Goal: Task Accomplishment & Management: Complete application form

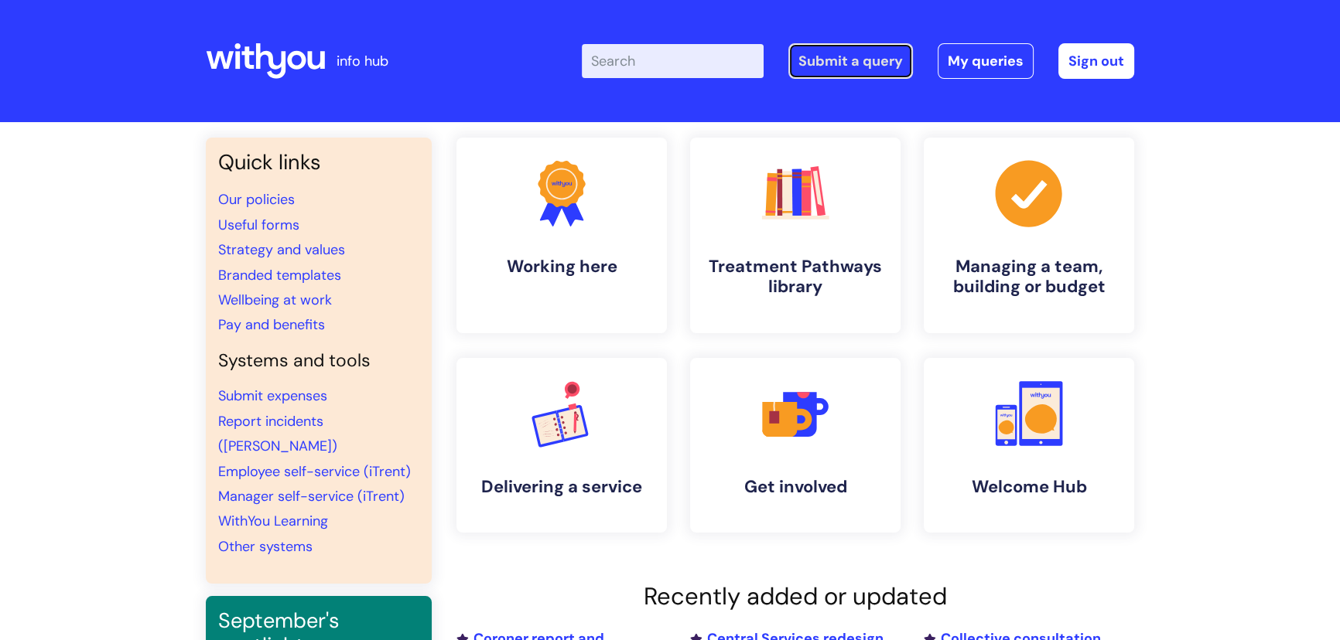
click at [851, 59] on link "Submit a query" at bounding box center [850, 61] width 125 height 36
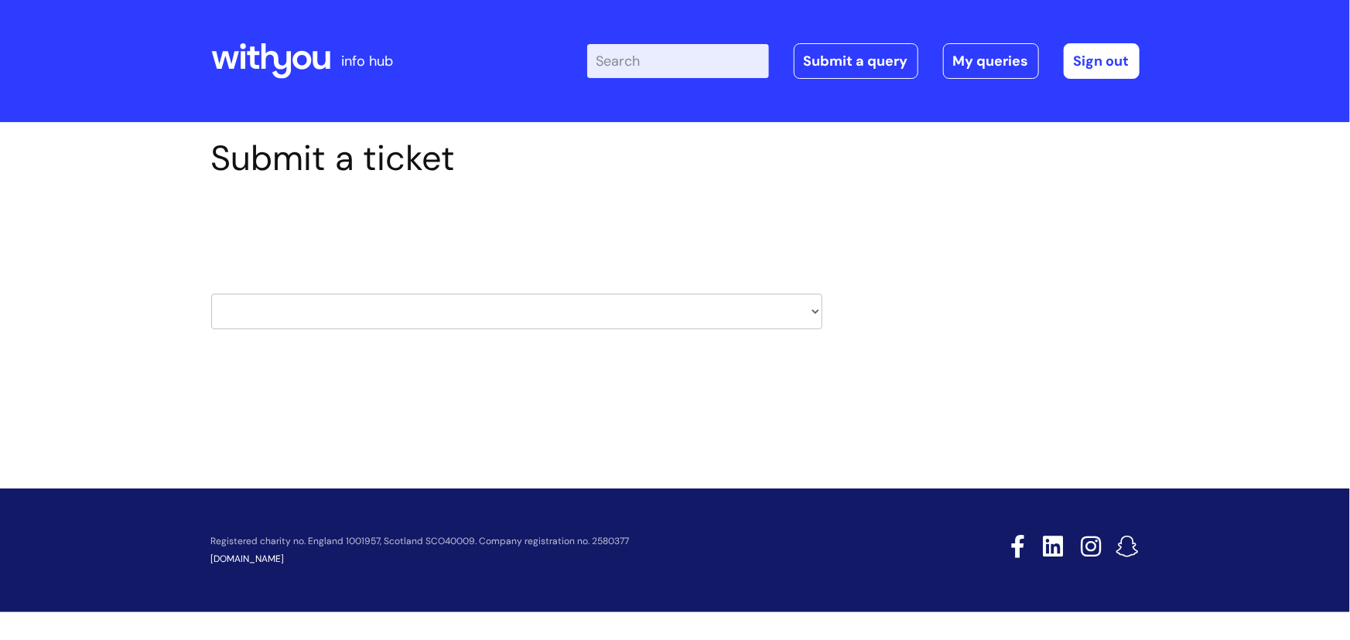
click at [440, 319] on select "HR / People IT and Support Clinical Drug Alerts Finance Accounts Data Support T…" at bounding box center [516, 312] width 611 height 36
select select "safeguarding"
click at [211, 294] on select "HR / People IT and Support Clinical Drug Alerts Finance Accounts Data Support T…" at bounding box center [516, 312] width 611 height 36
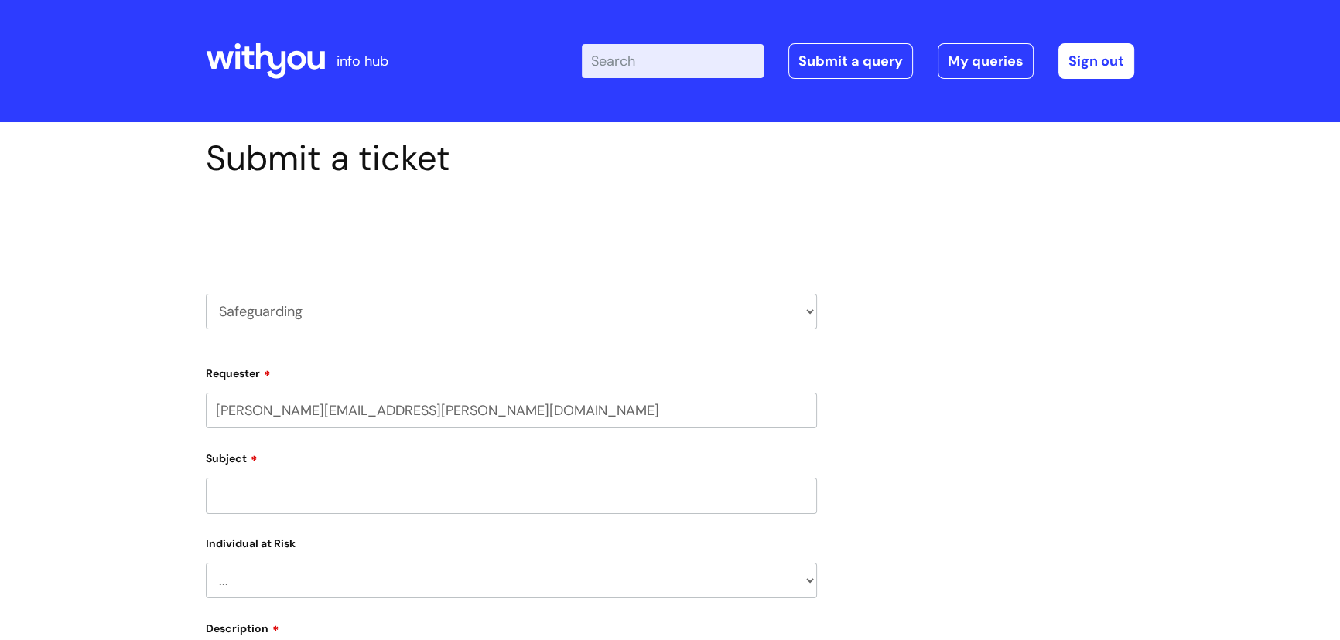
click at [404, 493] on input "Subject" at bounding box center [511, 496] width 611 height 36
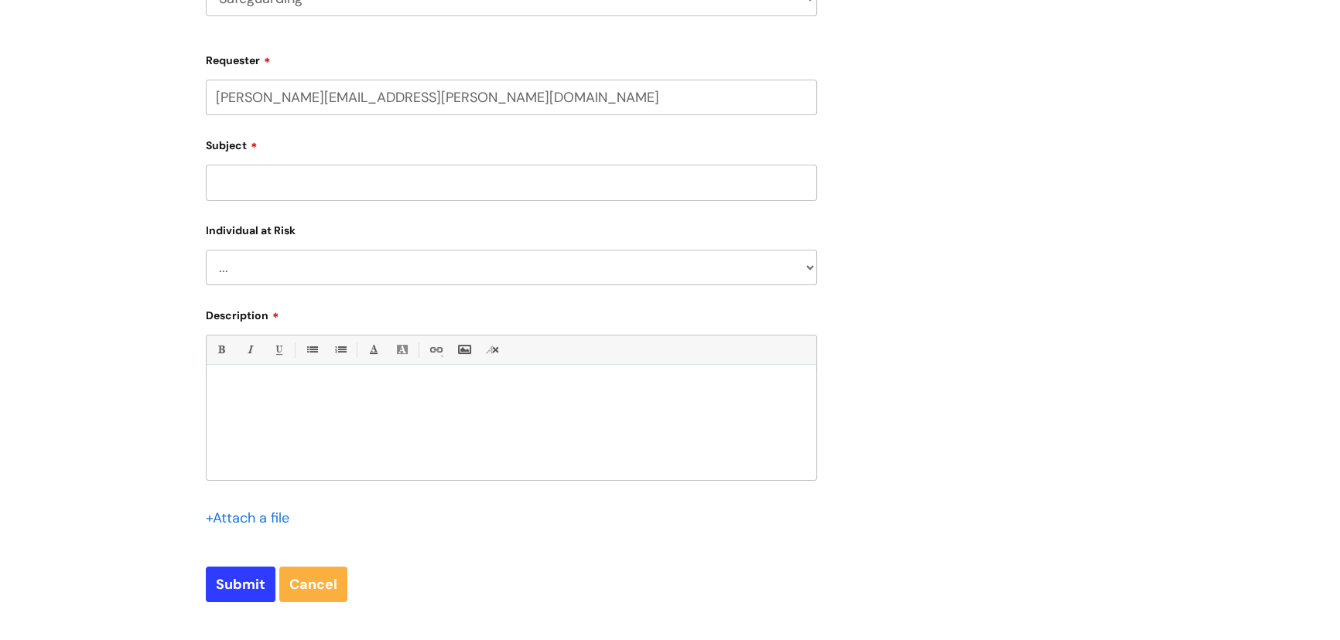
scroll to position [281, 0]
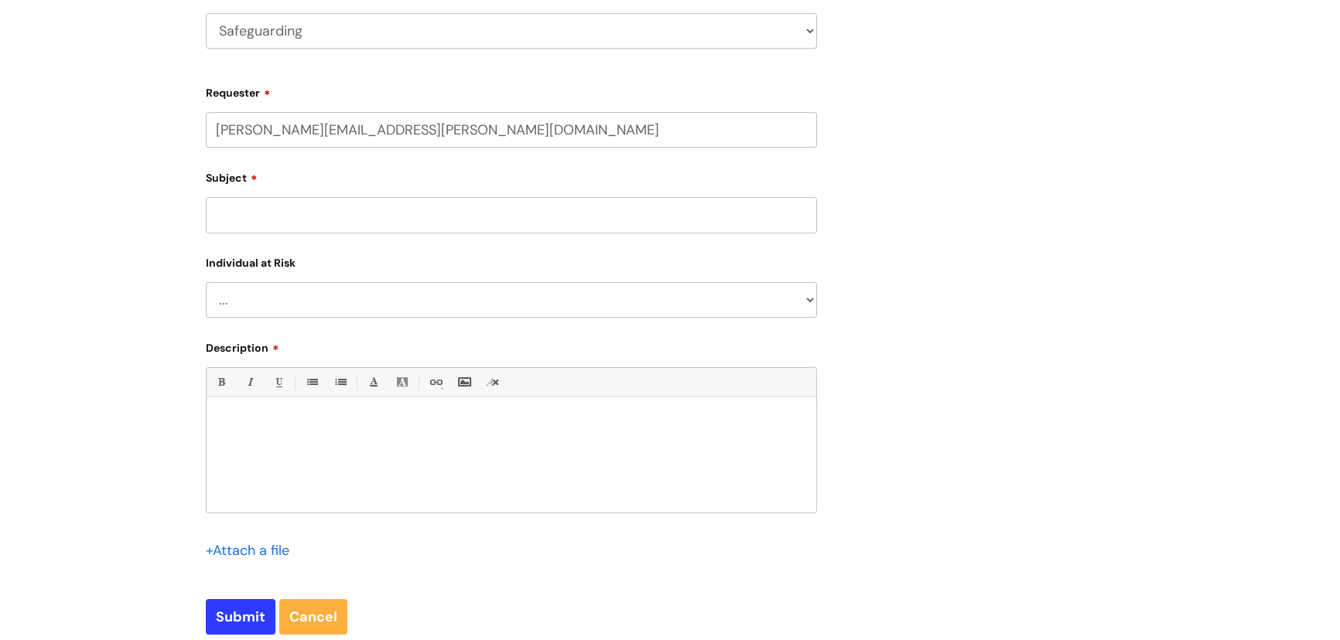
click at [286, 303] on select "... Adult Child" at bounding box center [511, 300] width 611 height 36
select select "Adult"
click at [206, 282] on select "... Adult Child" at bounding box center [511, 300] width 611 height 36
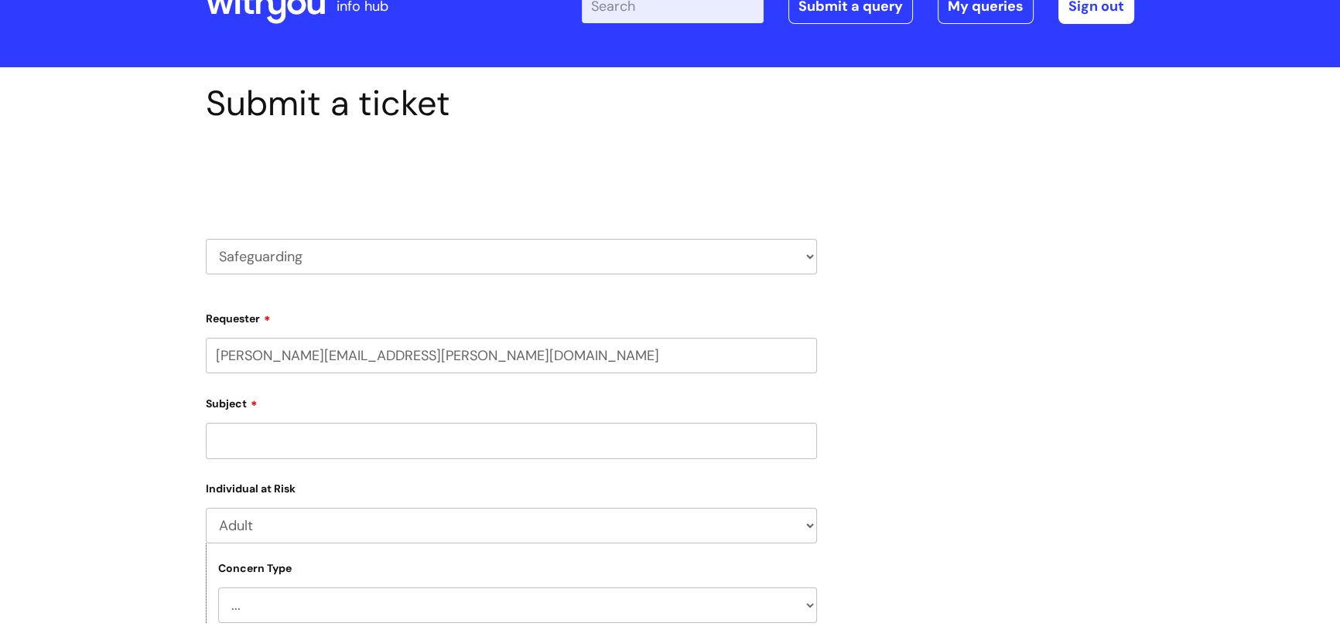
scroll to position [0, 0]
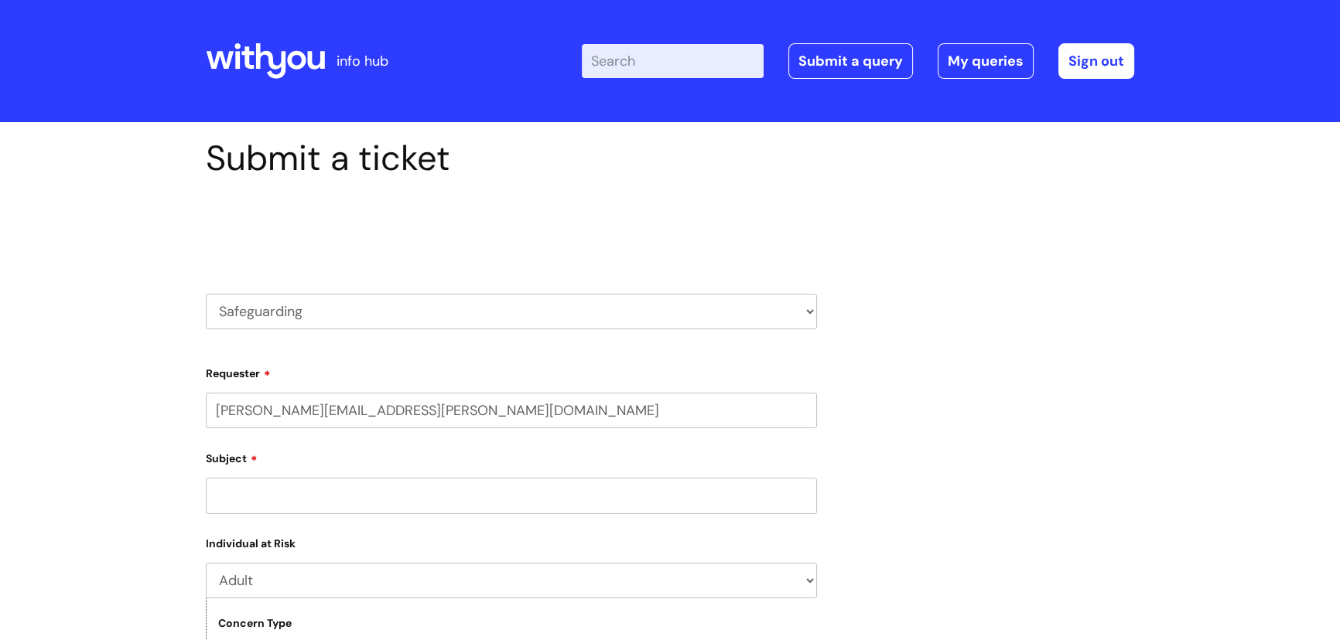
click at [353, 322] on select "HR / People IT and Support Clinical Drug Alerts Finance Accounts Data Support T…" at bounding box center [511, 312] width 611 height 36
select select "clinical_drug_alerts"
click at [206, 294] on select "HR / People IT and Support Clinical Drug Alerts Finance Accounts Data Support T…" at bounding box center [511, 312] width 611 height 36
click at [304, 305] on select "HR / People IT and Support Clinical Drug Alerts Finance Accounts Data Support T…" at bounding box center [511, 312] width 611 height 36
select select "it_and_support"
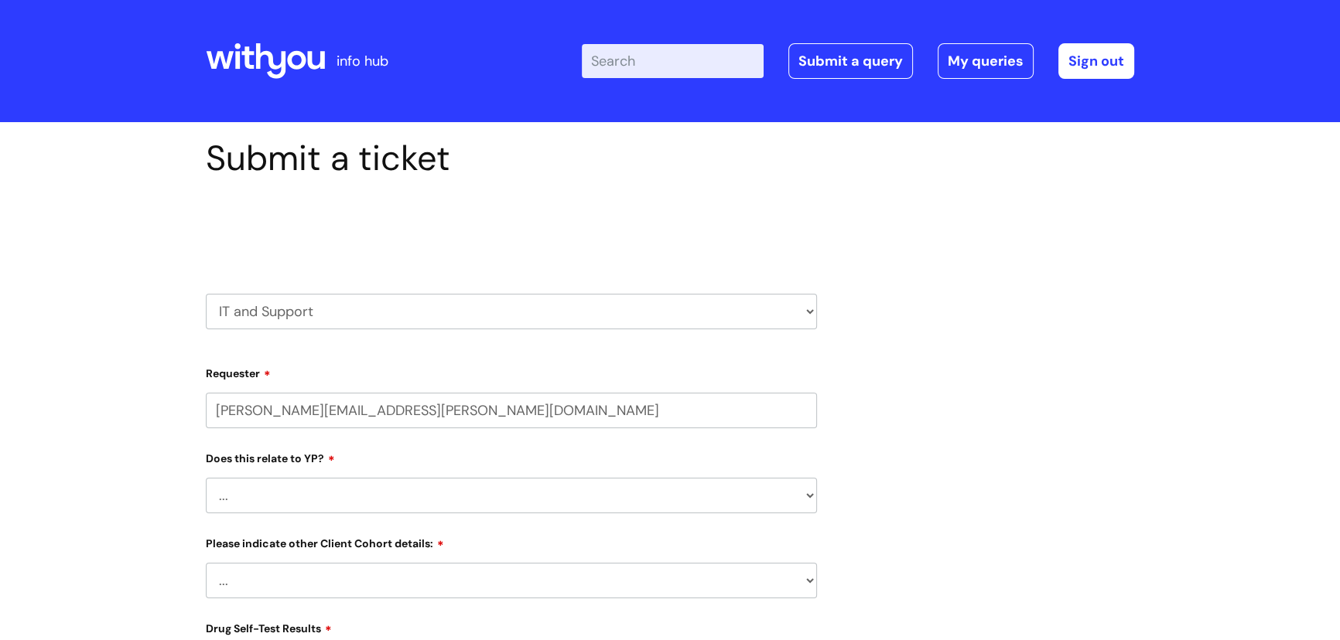
click at [206, 294] on select "HR / People IT and Support Clinical Drug Alerts Finance Accounts Data Support T…" at bounding box center [511, 312] width 611 height 36
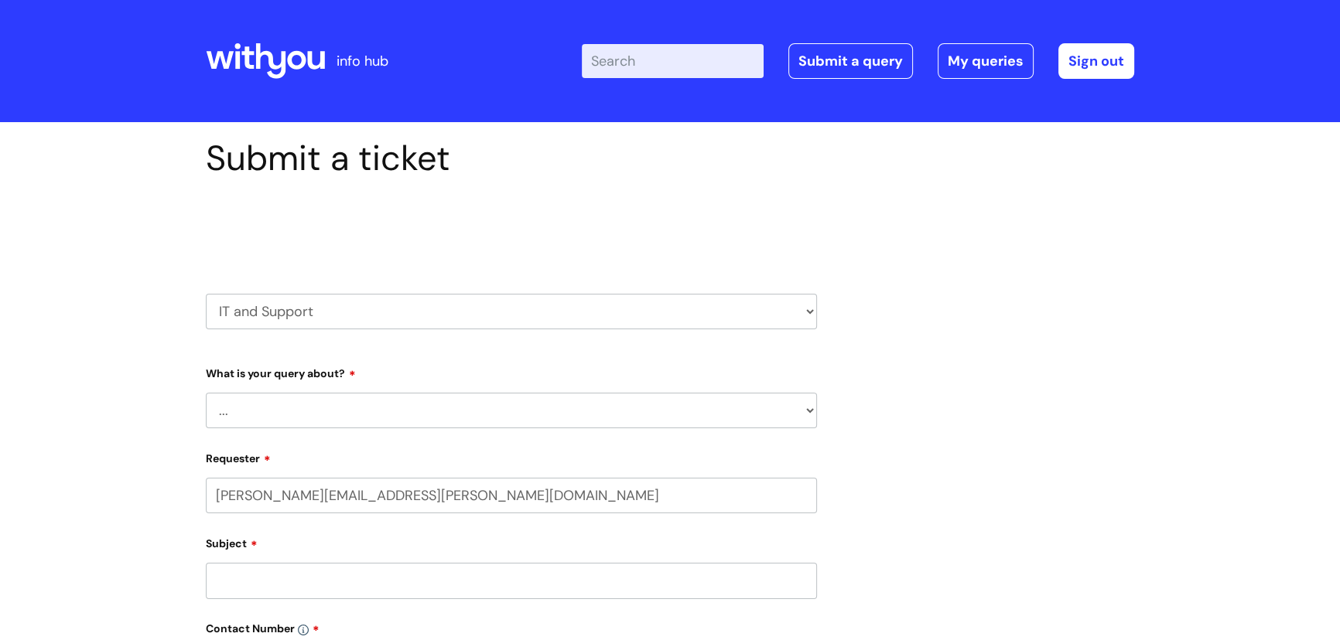
click at [303, 404] on select "... Mobile Phone Reset & MFA Accounts, Starters and Leavers IT Hardware issue I…" at bounding box center [511, 411] width 611 height 36
select select "Mobile Phone Reset & MFA"
click at [206, 393] on select "... Mobile Phone Reset & MFA Accounts, Starters and Leavers IT Hardware issue I…" at bounding box center [511, 411] width 611 height 36
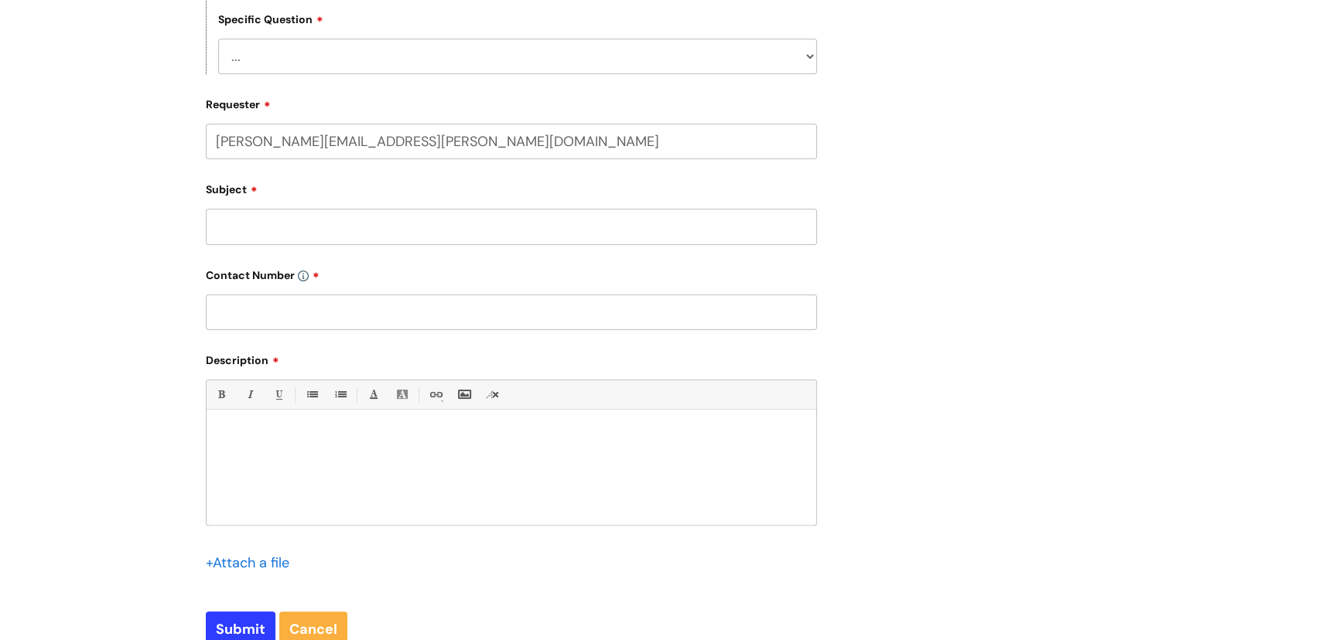
scroll to position [209, 0]
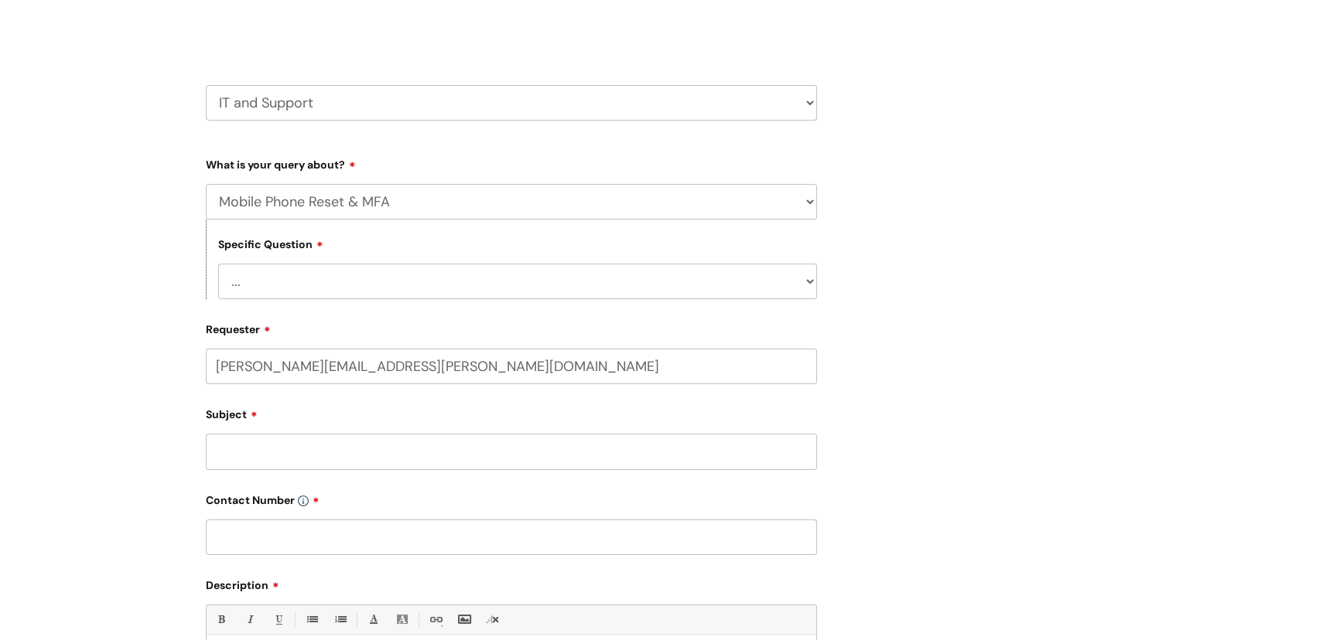
click at [294, 276] on select "... Support with Mobile Phone Reset & MFA" at bounding box center [517, 282] width 599 height 36
select select "Support with Mobile Phone Reset & MFA"
click at [218, 264] on select "... Support with Mobile Phone Reset & MFA" at bounding box center [517, 282] width 599 height 36
click at [300, 201] on select "... Mobile Phone Reset & MFA Accounts, Starters and Leavers IT Hardware issue I…" at bounding box center [511, 202] width 611 height 36
select select "IT Hardware issue"
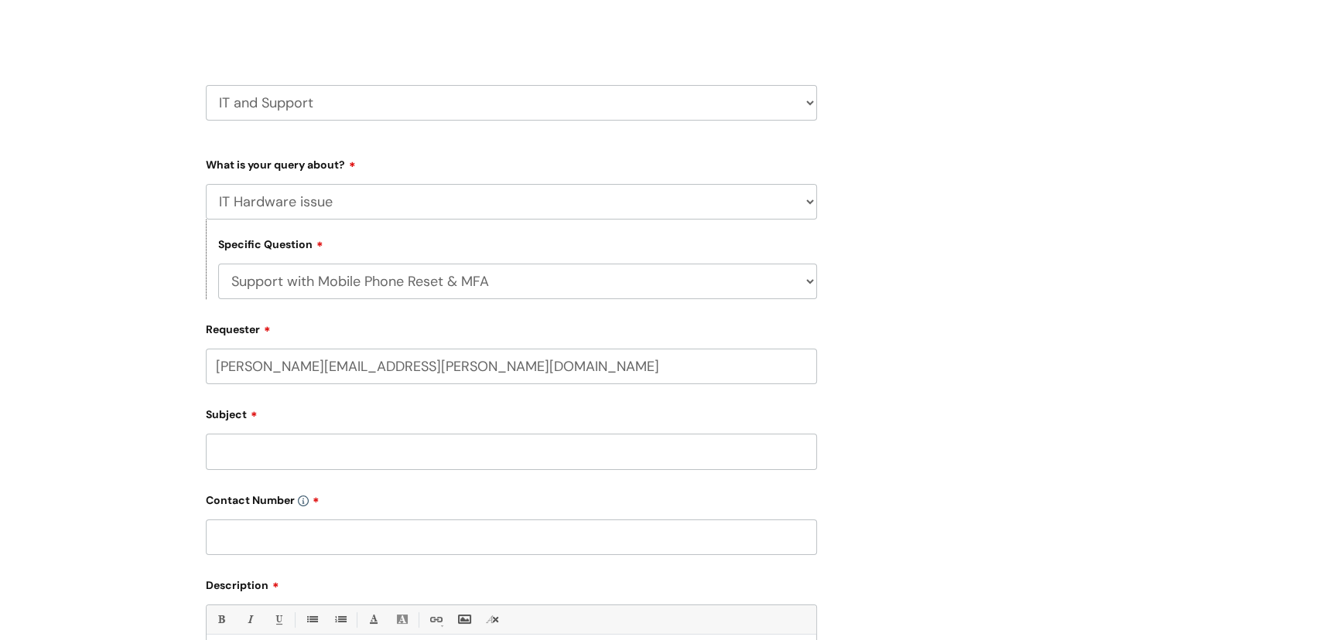
click at [206, 184] on select "... Mobile Phone Reset & MFA Accounts, Starters and Leavers IT Hardware issue I…" at bounding box center [511, 202] width 611 height 36
click at [318, 290] on select "... I need a new or replacement ... I’m waiting for new or replacement hardware…" at bounding box center [517, 282] width 599 height 36
click at [218, 264] on select "... I need a new or replacement ... I’m waiting for new or replacement hardware…" at bounding box center [517, 282] width 599 height 36
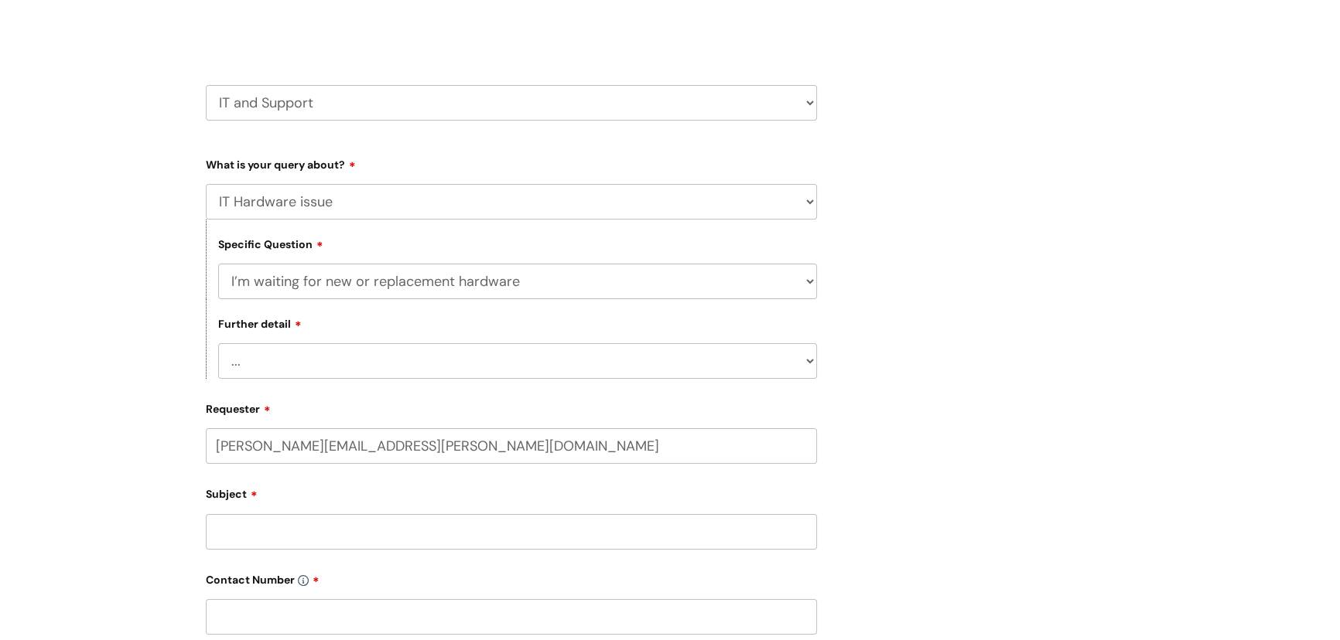
click at [312, 285] on select "... I need a new or replacement ... I’m waiting for new or replacement hardware…" at bounding box center [517, 282] width 599 height 36
select select "I need a new or replacement ..."
click at [218, 264] on select "... I need a new or replacement ... I’m waiting for new or replacement hardware…" at bounding box center [517, 282] width 599 height 36
click at [483, 358] on select "... Another sort of cable Anything else Monitor Mouse/keyboard Port replicator …" at bounding box center [517, 361] width 599 height 36
select select "Mouse/keyboard"
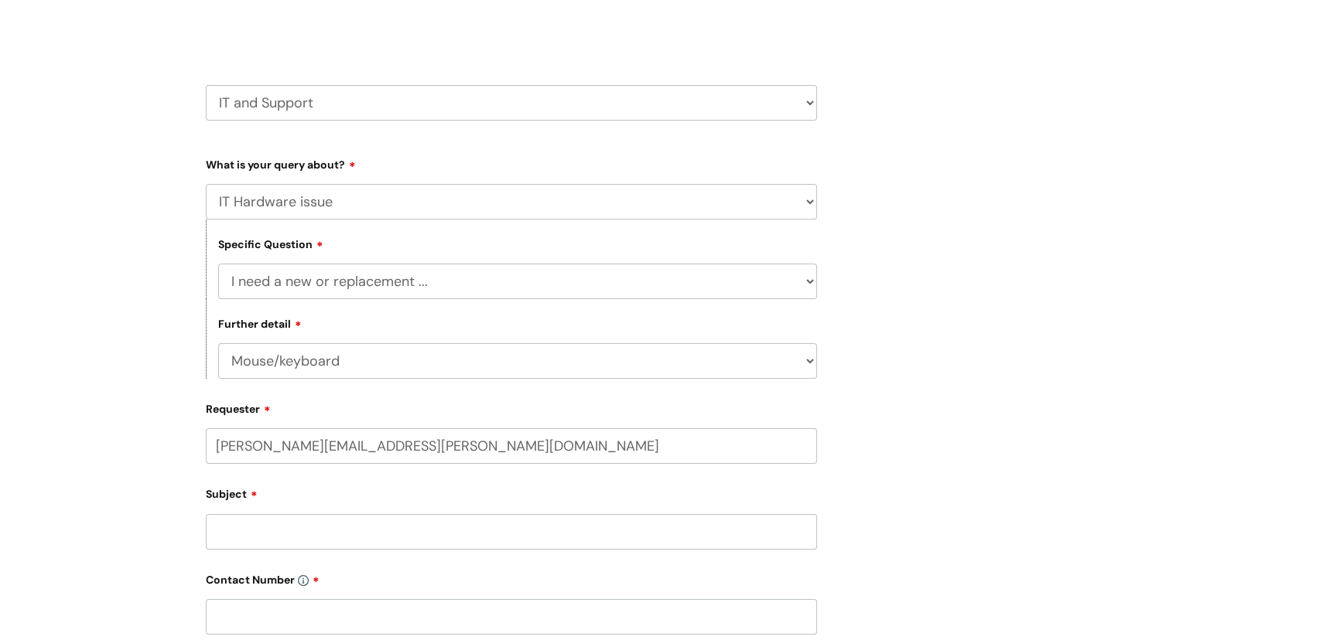
click at [218, 343] on select "... Another sort of cable Anything else Monitor Mouse/keyboard Port replicator …" at bounding box center [517, 361] width 599 height 36
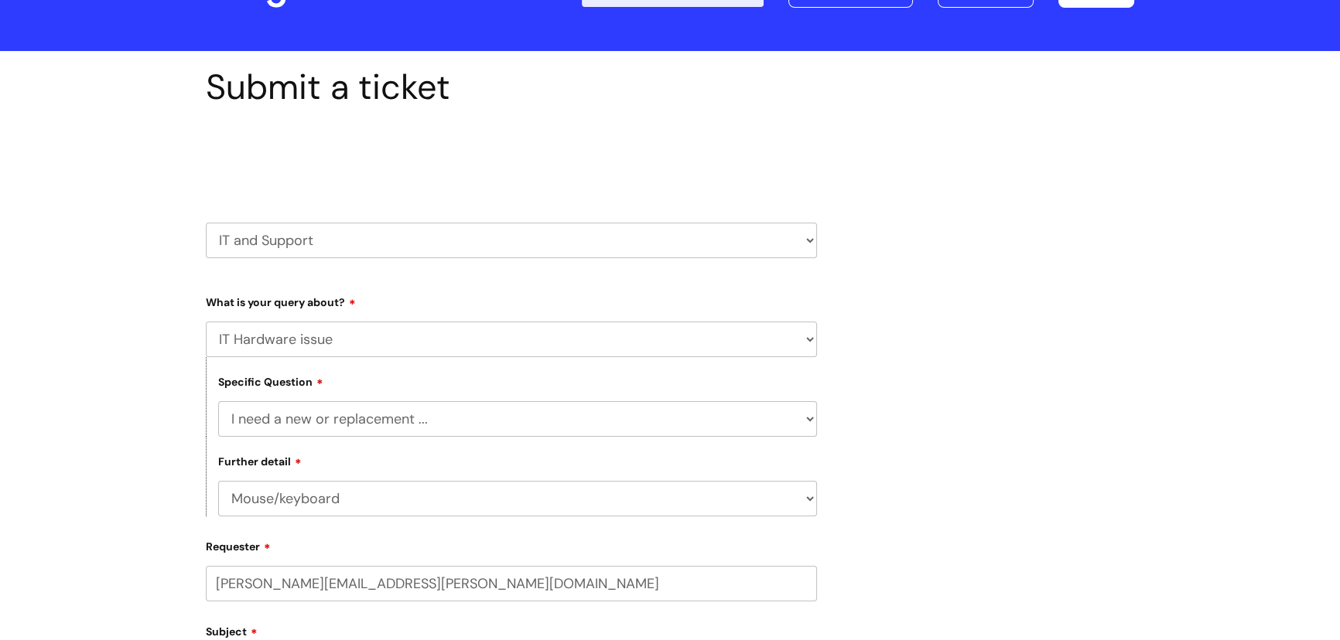
scroll to position [210, 0]
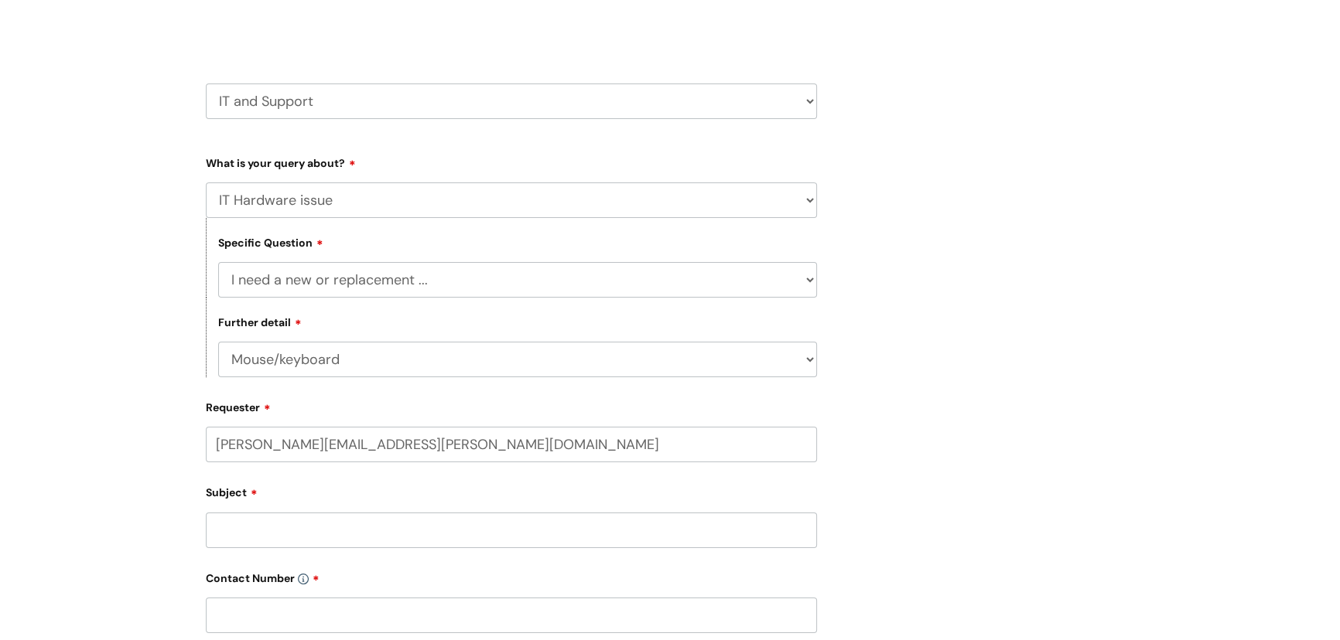
click at [299, 518] on input "Subject" at bounding box center [511, 531] width 611 height 36
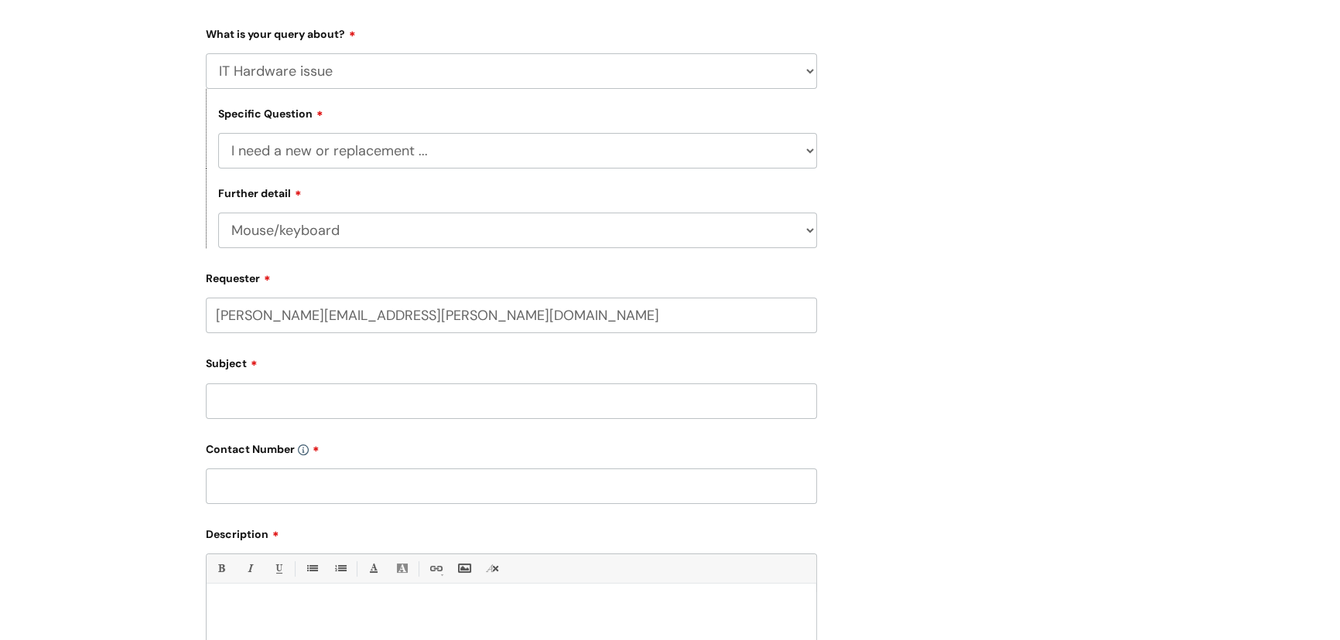
scroll to position [351, 0]
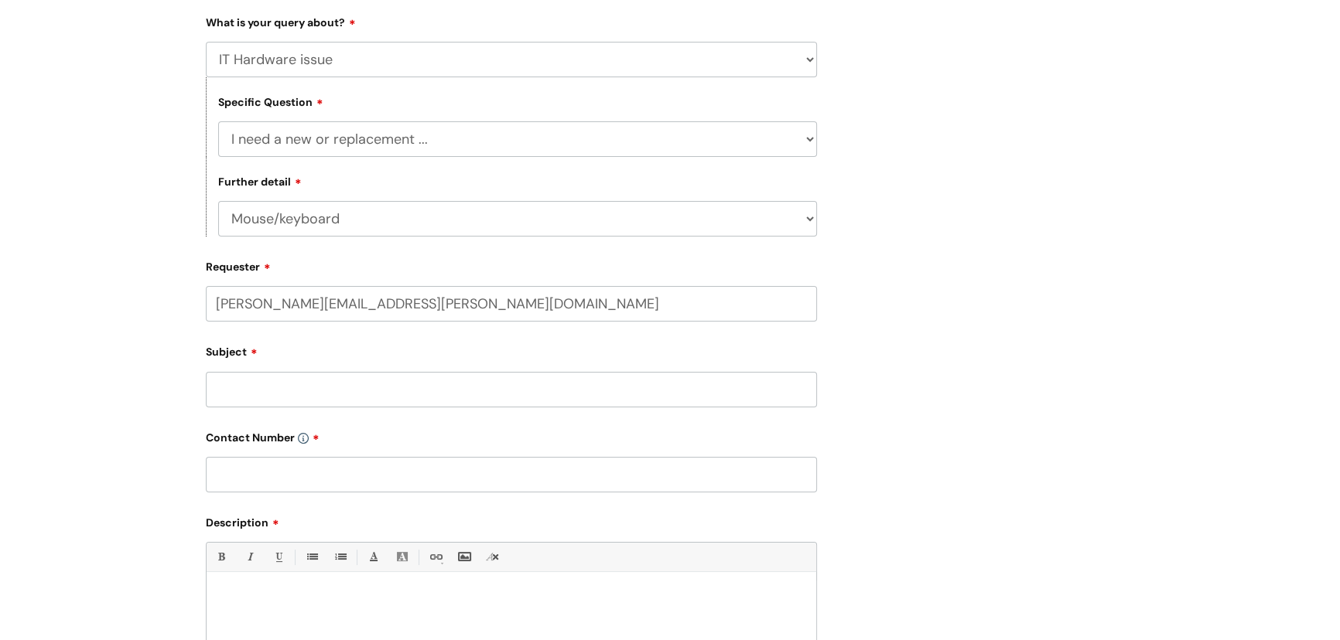
click at [302, 615] on div at bounding box center [511, 634] width 609 height 107
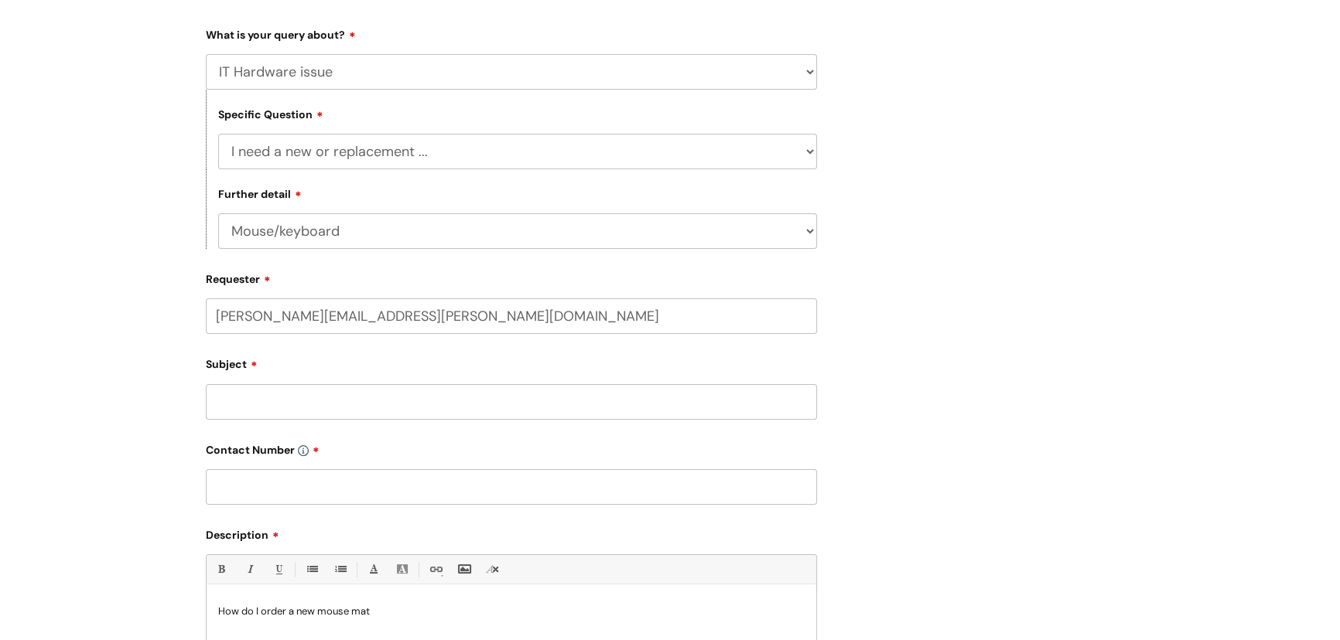
scroll to position [140, 0]
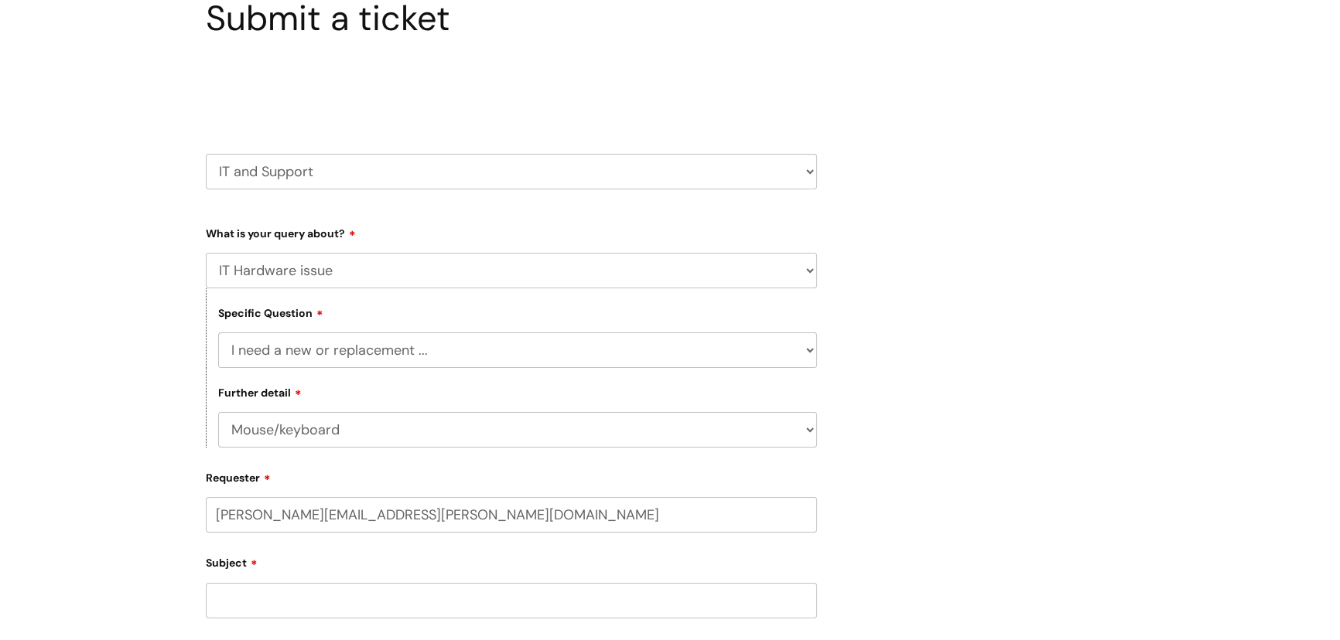
click at [285, 183] on select "HR / People IT and Support Clinical Drug Alerts Finance Accounts Data Support T…" at bounding box center [511, 172] width 611 height 36
select select "hr_/_people"
click at [206, 154] on select "HR / People IT and Support Clinical Drug Alerts Finance Accounts Data Support T…" at bounding box center [511, 172] width 611 height 36
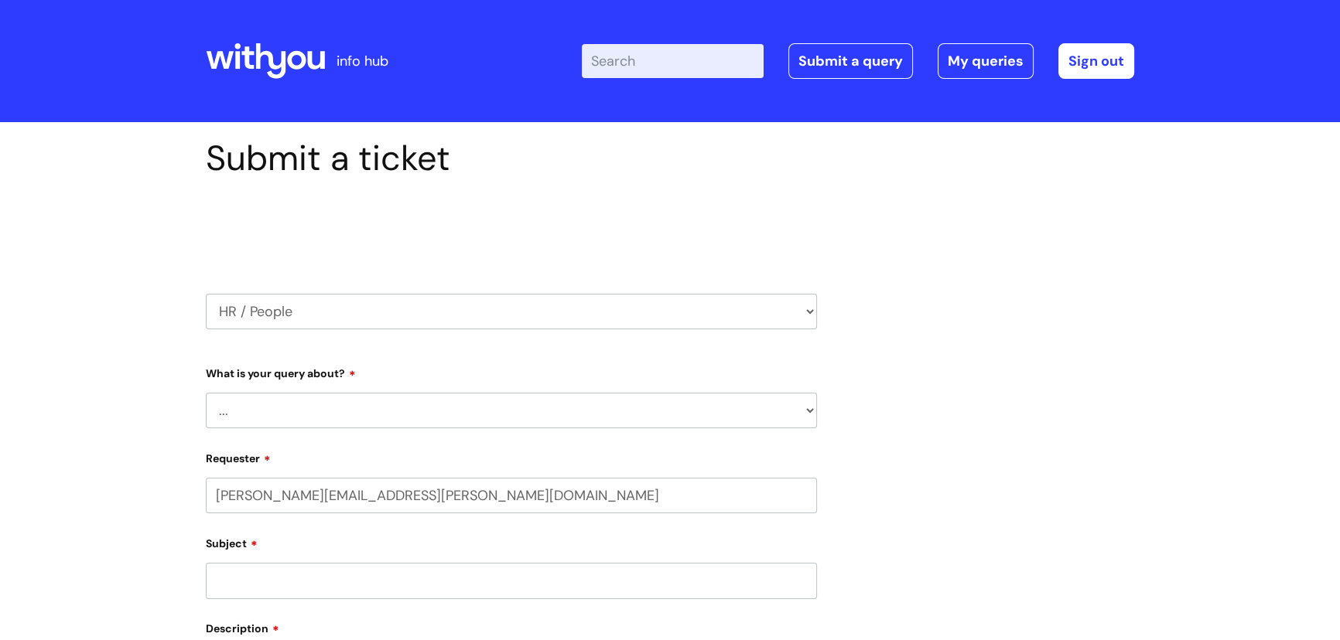
click at [305, 423] on select "... Absence Query Holiday Query Employee change request General HR Query iTrent…" at bounding box center [511, 411] width 611 height 36
select select "Holiday Query"
click at [206, 393] on select "... Absence Query Holiday Query Employee change request General HR Query iTrent…" at bounding box center [511, 411] width 611 height 36
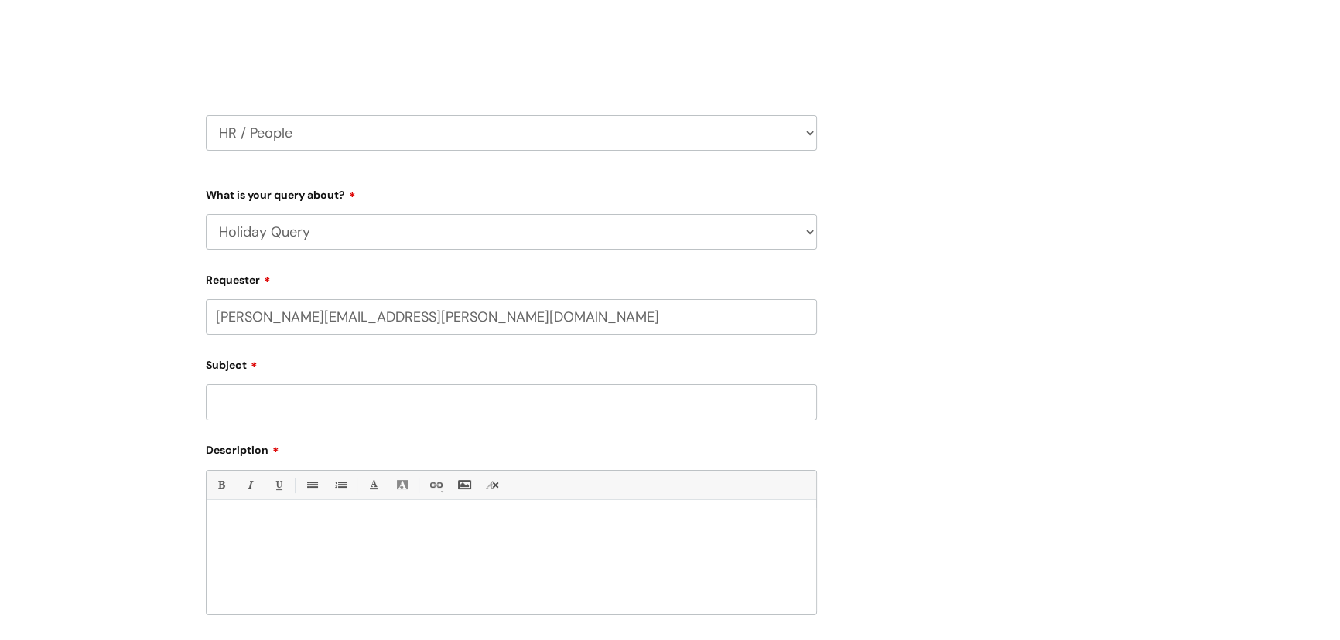
scroll to position [210, 0]
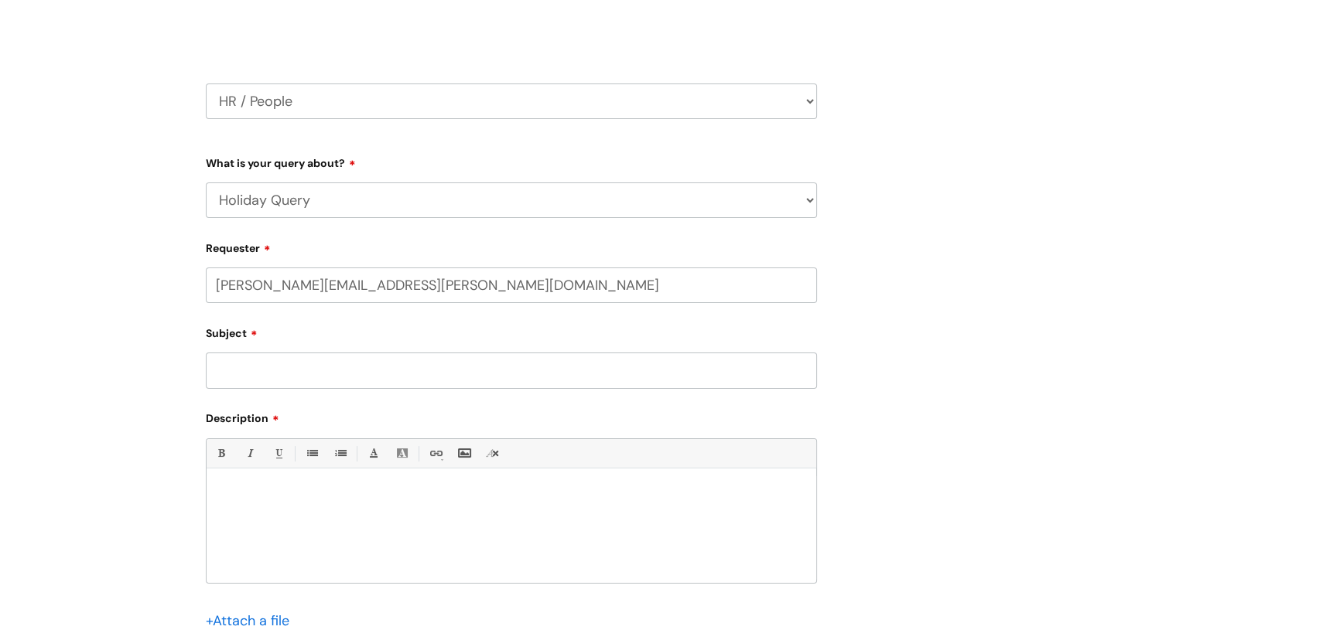
click at [252, 367] on input "Subject" at bounding box center [511, 371] width 611 height 36
click at [263, 518] on div at bounding box center [511, 529] width 609 height 107
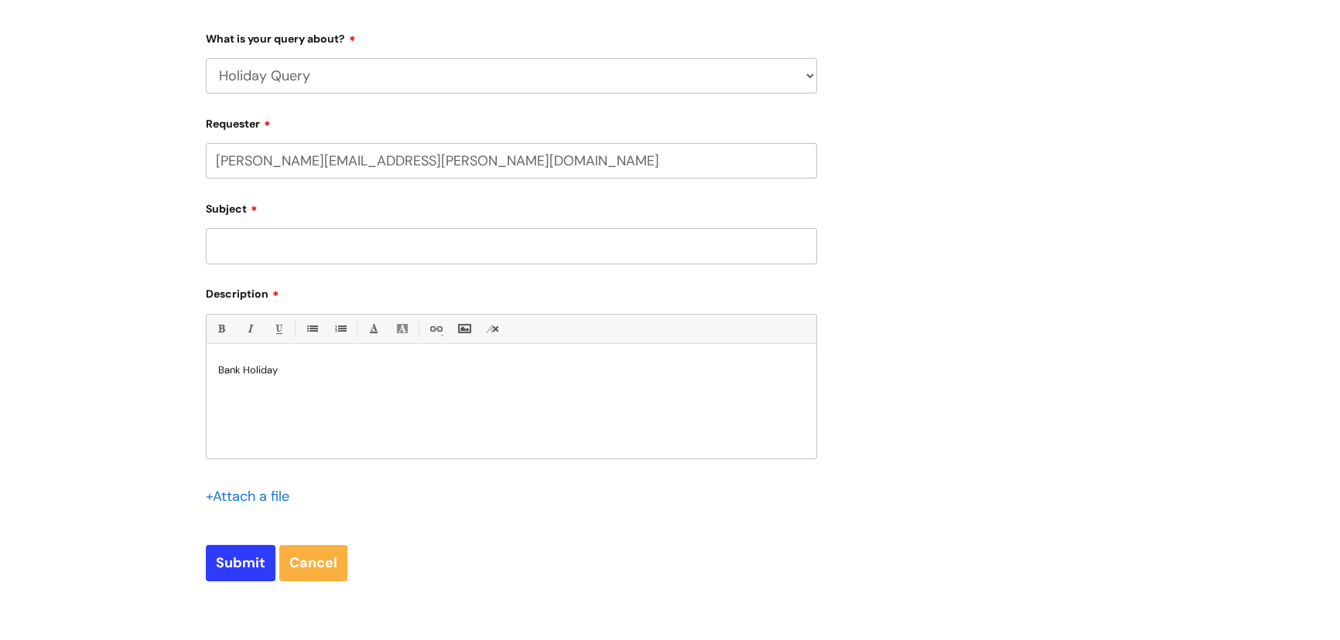
scroll to position [351, 0]
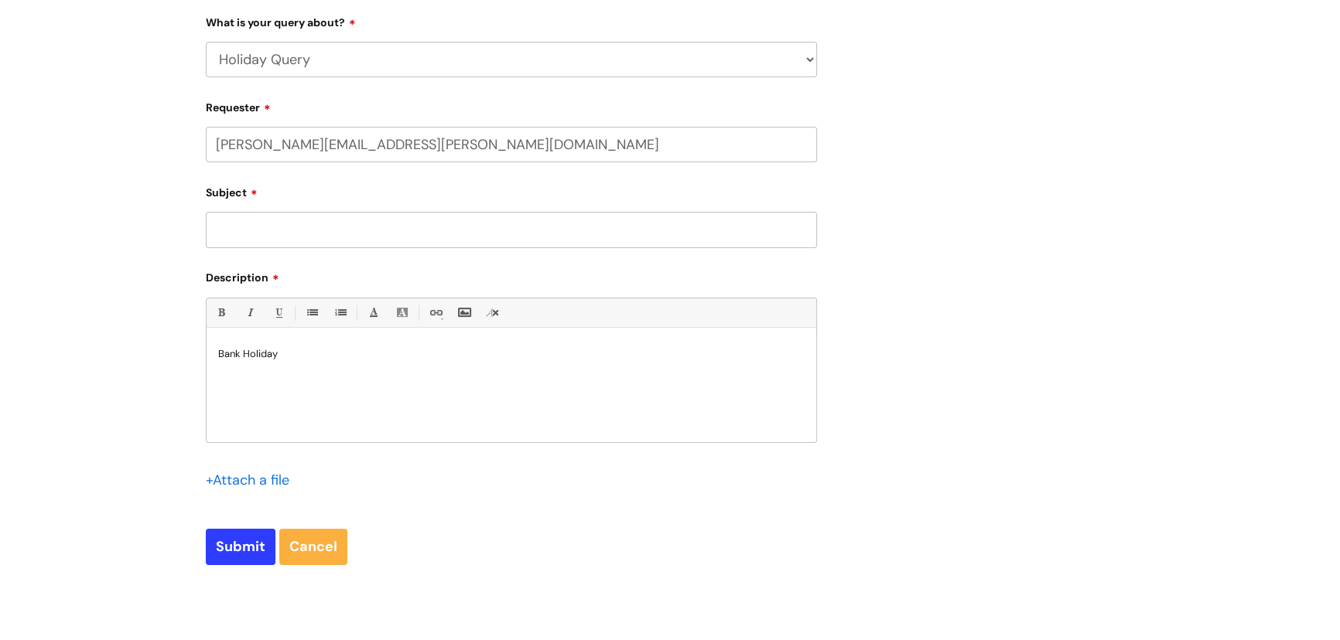
click at [260, 234] on input "Subject" at bounding box center [511, 230] width 611 height 36
type input "Bank holidays"
click at [326, 386] on div "Bank Holiday" at bounding box center [511, 389] width 609 height 107
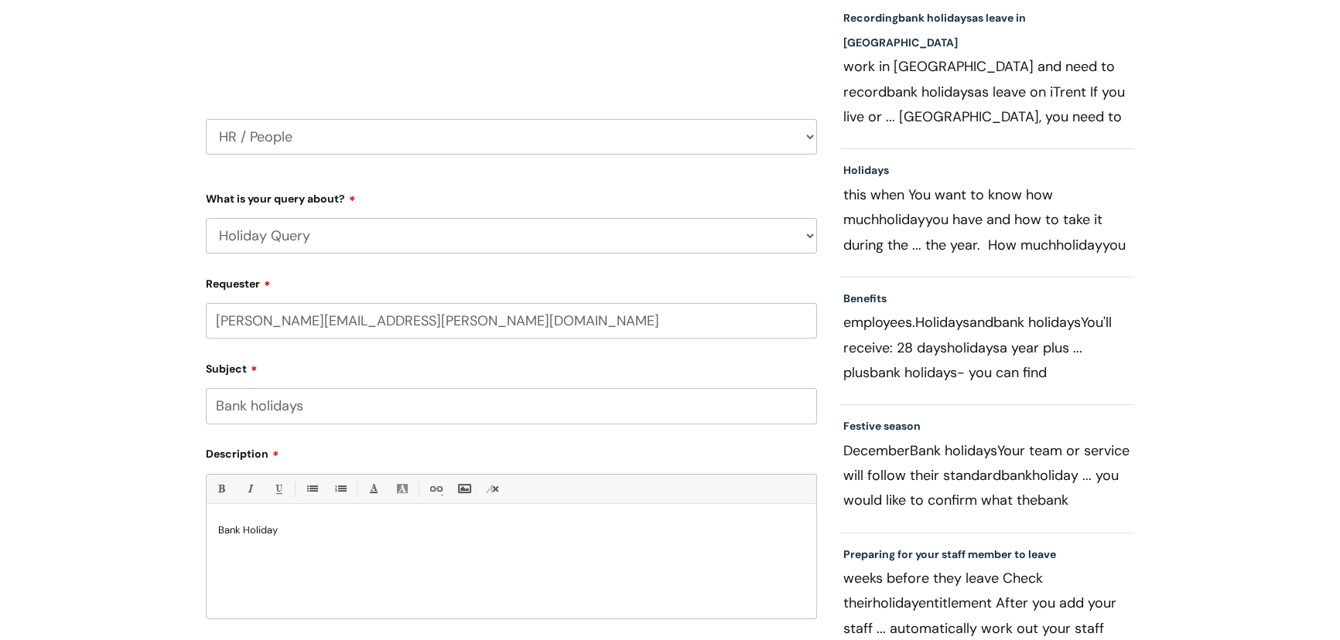
scroll to position [210, 0]
